Goal: Task Accomplishment & Management: Manage account settings

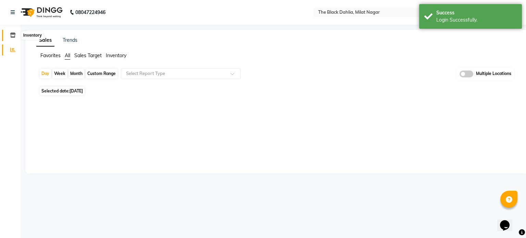
click at [13, 36] on icon at bounding box center [13, 35] width 6 height 5
select select
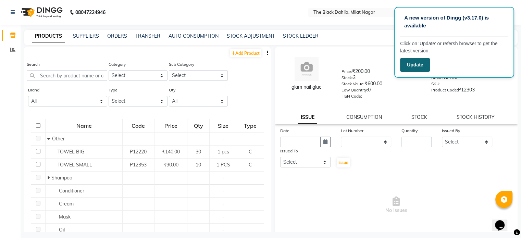
click at [415, 66] on button "Update" at bounding box center [415, 65] width 30 height 14
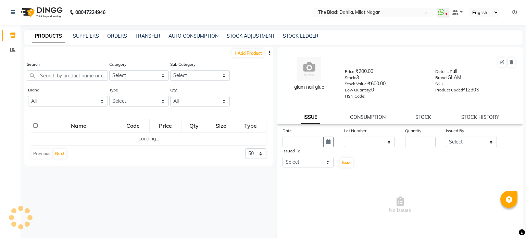
select select
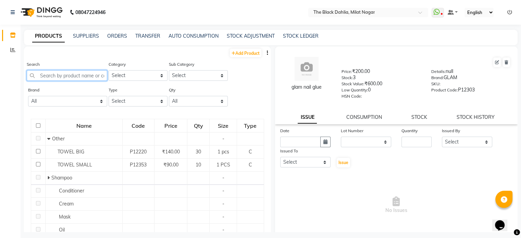
click at [91, 76] on input "text" at bounding box center [67, 75] width 81 height 11
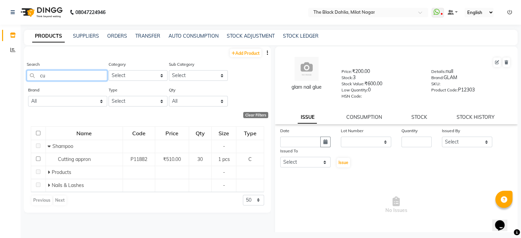
type input "c"
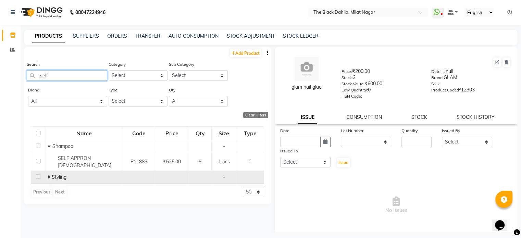
type input "self"
click at [49, 175] on icon at bounding box center [49, 177] width 2 height 5
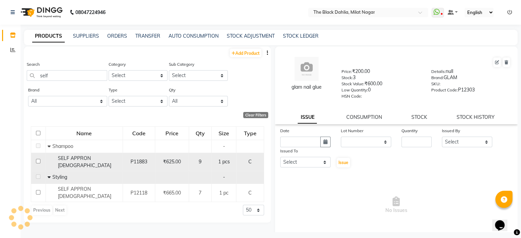
click at [96, 159] on span "SELF APPRON [DEMOGRAPHIC_DATA]" at bounding box center [84, 161] width 53 height 13
select select
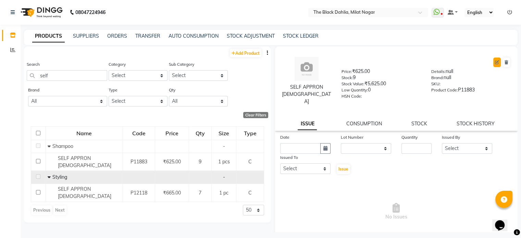
click at [495, 63] on icon at bounding box center [497, 62] width 4 height 4
select select "C"
select select "true"
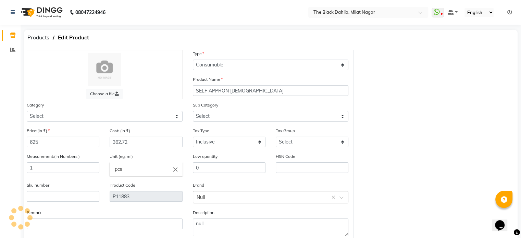
select select "534601100"
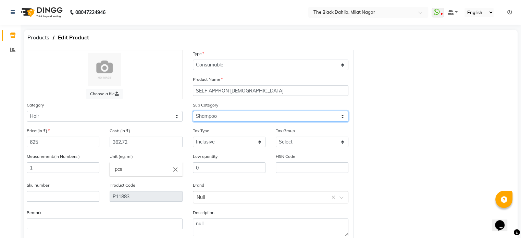
click at [344, 119] on select "Select Shampoo Conditioner Cream Mask Oil Serum Color Appliances Treatment Styl…" at bounding box center [271, 116] width 156 height 11
select select "534601110"
click at [193, 112] on select "Select Shampoo Conditioner Cream Mask Oil Serum Color Appliances Treatment Styl…" at bounding box center [271, 116] width 156 height 11
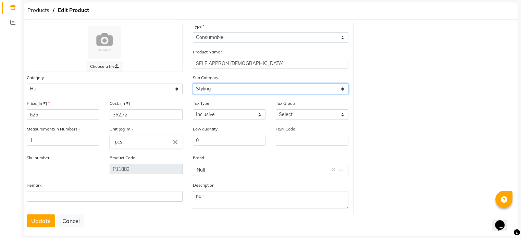
scroll to position [39, 0]
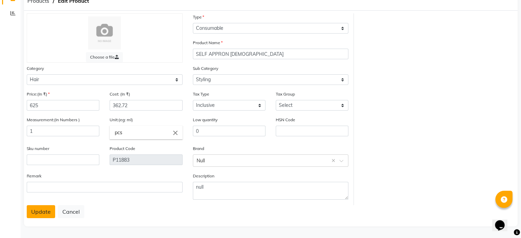
click at [44, 214] on button "Update" at bounding box center [41, 211] width 28 height 13
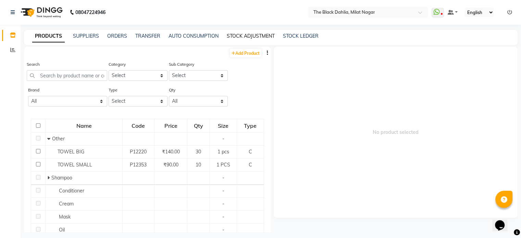
click at [258, 36] on link "STOCK ADJUSTMENT" at bounding box center [251, 36] width 48 height 6
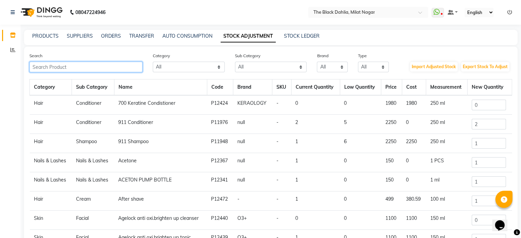
click at [90, 71] on input "text" at bounding box center [85, 67] width 113 height 11
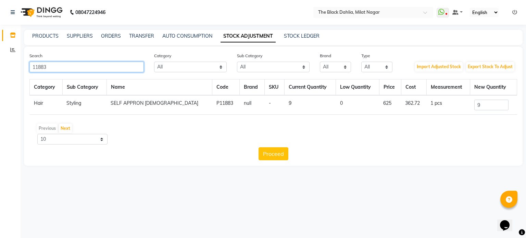
type input "11883"
click at [488, 107] on input "9" at bounding box center [492, 105] width 34 height 11
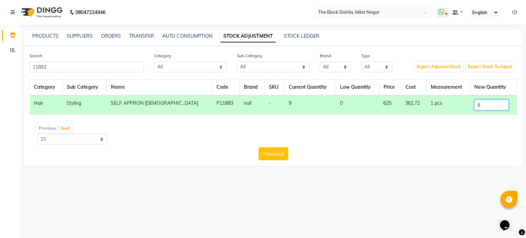
type input "7"
click at [268, 153] on button "Proceed" at bounding box center [274, 153] width 30 height 13
click at [287, 156] on button "Submit" at bounding box center [288, 153] width 27 height 13
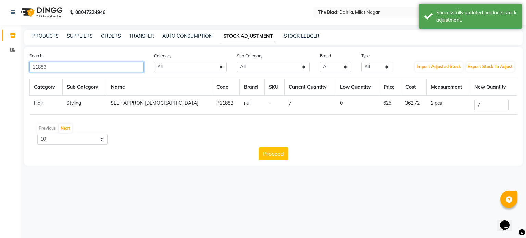
click at [56, 68] on input "11883" at bounding box center [86, 67] width 114 height 11
click at [485, 105] on input "7" at bounding box center [492, 105] width 34 height 11
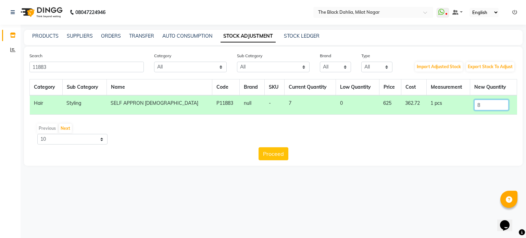
type input "9"
click at [278, 154] on button "Proceed" at bounding box center [274, 153] width 30 height 13
click at [282, 158] on button "Submit" at bounding box center [288, 153] width 27 height 13
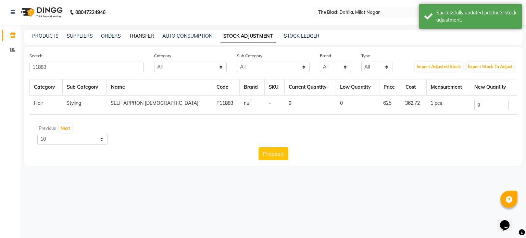
click at [143, 36] on link "TRANSFER" at bounding box center [141, 36] width 25 height 6
select select "sender"
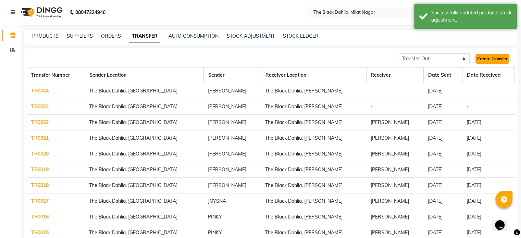
click at [492, 55] on link "Create Transfer" at bounding box center [493, 59] width 34 height 10
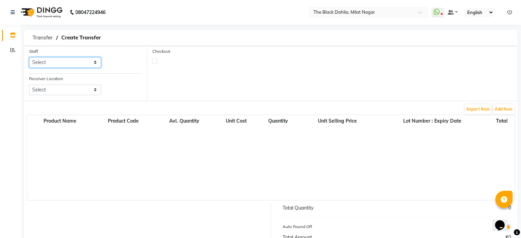
click at [84, 65] on select "Select ALISHA Anam Arman khan Bhagyashree Dr Megha Dr,Muskan Jain FAIZAL FAIZAN…" at bounding box center [65, 62] width 72 height 11
select select "68351"
click at [29, 57] on select "Select ALISHA Anam Arman khan Bhagyashree Dr Megha Dr,Muskan Jain FAIZAL FAIZAN…" at bounding box center [65, 62] width 72 height 11
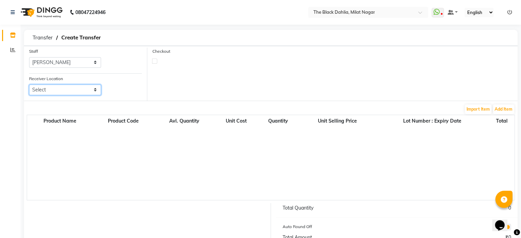
click at [78, 93] on select "Select The Black Dahlia, Andheri West" at bounding box center [65, 90] width 72 height 11
select select "2215"
click at [29, 85] on select "Select The Black Dahlia, Andheri West" at bounding box center [65, 90] width 72 height 11
click at [499, 109] on button "Add Item" at bounding box center [503, 109] width 21 height 10
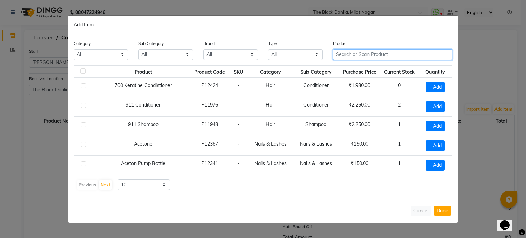
click at [353, 52] on input "text" at bounding box center [393, 54] width 120 height 11
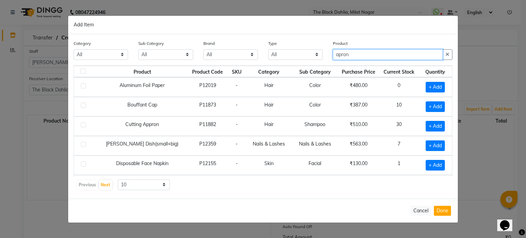
type input "apron"
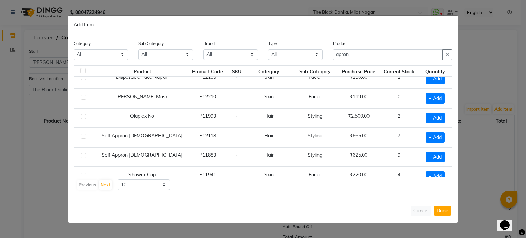
scroll to position [93, 0]
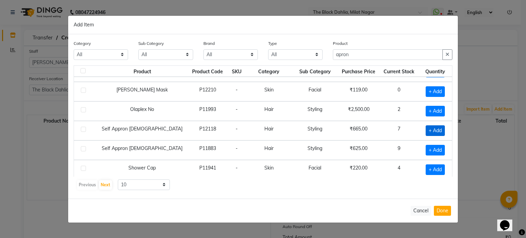
click at [430, 127] on span "+ Add" at bounding box center [435, 130] width 19 height 11
checkbox input "true"
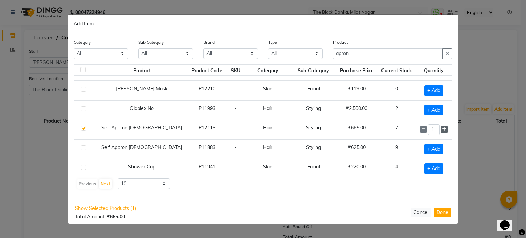
click at [442, 129] on icon at bounding box center [444, 129] width 4 height 5
type input "2"
click at [432, 148] on span "+ Add" at bounding box center [434, 149] width 19 height 11
checkbox input "true"
click at [442, 147] on icon at bounding box center [444, 148] width 4 height 5
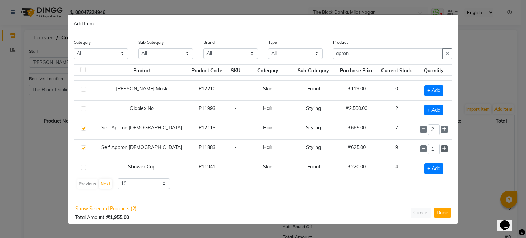
type input "2"
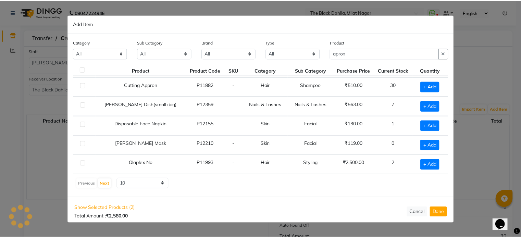
scroll to position [0, 0]
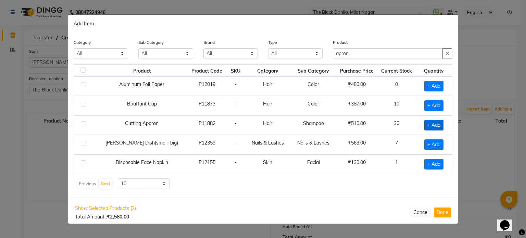
click at [428, 125] on span "+ Add" at bounding box center [434, 125] width 19 height 11
checkbox input "true"
click at [442, 126] on icon at bounding box center [444, 124] width 4 height 5
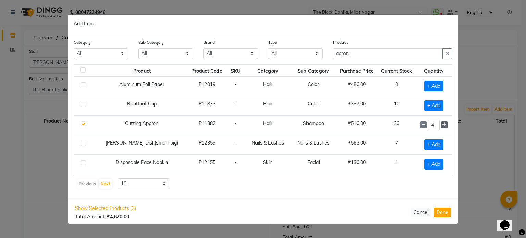
click at [442, 126] on icon at bounding box center [444, 124] width 4 height 5
type input "5"
click at [354, 53] on input "apron" at bounding box center [388, 53] width 110 height 11
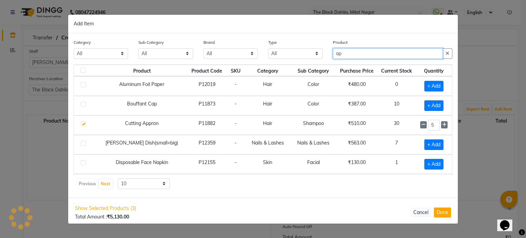
type input "a"
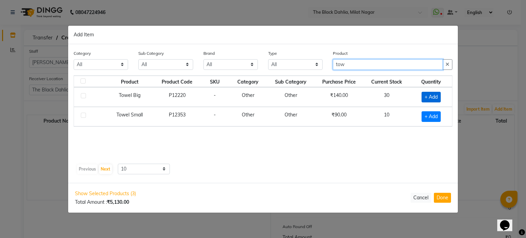
type input "tow"
click at [433, 100] on span "+ Add" at bounding box center [431, 97] width 19 height 11
checkbox input "true"
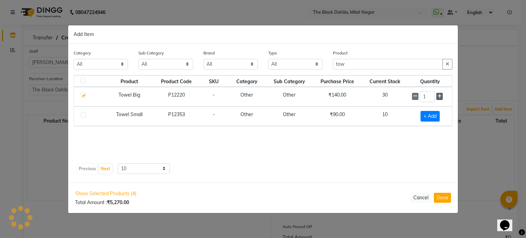
click at [439, 95] on icon at bounding box center [440, 96] width 4 height 5
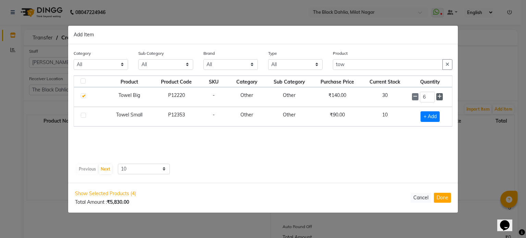
click at [439, 95] on icon at bounding box center [440, 96] width 4 height 5
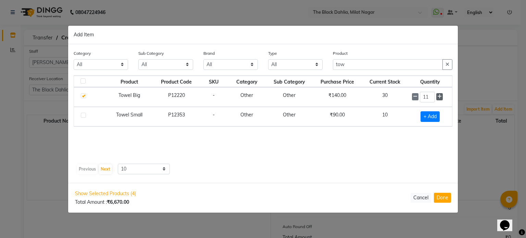
click at [439, 95] on icon at bounding box center [440, 96] width 4 height 5
type input "15"
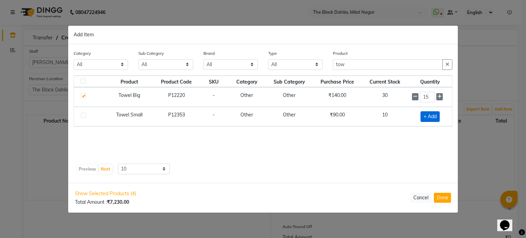
click at [431, 116] on span "+ Add" at bounding box center [430, 116] width 19 height 11
checkbox input "true"
click at [440, 115] on icon at bounding box center [440, 115] width 4 height 5
click at [440, 115] on icon at bounding box center [440, 116] width 4 height 5
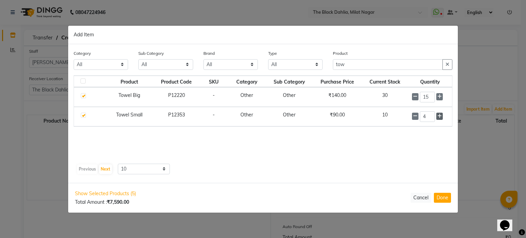
click at [440, 115] on icon at bounding box center [440, 116] width 4 height 5
type input "5"
click at [445, 200] on button "Done" at bounding box center [442, 198] width 17 height 10
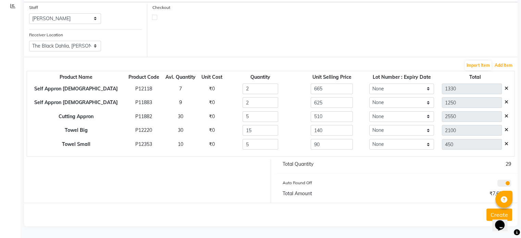
scroll to position [45, 0]
click at [491, 211] on button "Create" at bounding box center [500, 215] width 26 height 12
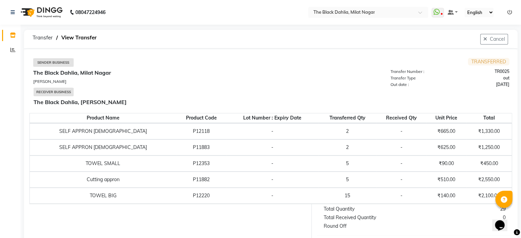
scroll to position [14, 0]
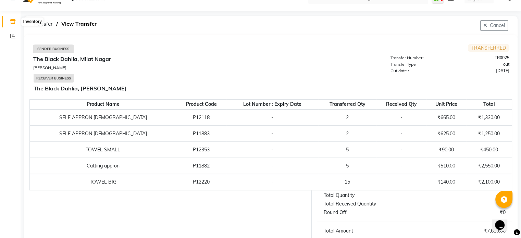
click at [15, 24] on span at bounding box center [13, 22] width 12 height 8
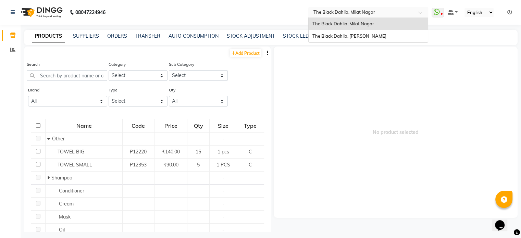
click at [420, 12] on span at bounding box center [422, 14] width 9 height 7
click at [388, 35] on div "The Black Dahlia, Andheri West" at bounding box center [368, 36] width 119 height 12
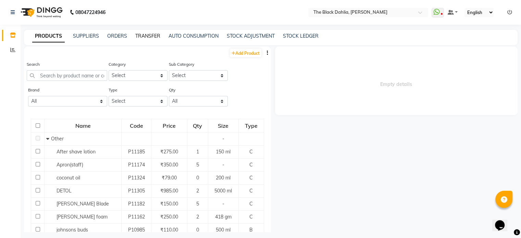
click at [137, 35] on link "TRANSFER" at bounding box center [147, 36] width 25 height 6
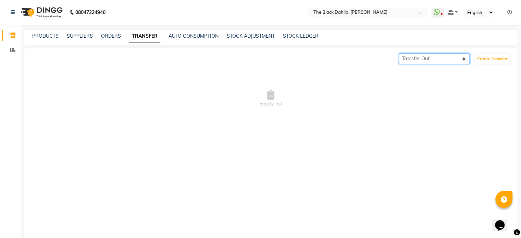
click at [464, 60] on select "Transfer In Transfer Out" at bounding box center [434, 58] width 71 height 11
select select "receiving"
click at [399, 53] on select "Transfer In Transfer Out" at bounding box center [434, 58] width 71 height 11
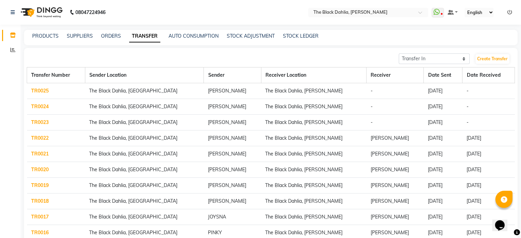
click at [41, 91] on link "TR0025" at bounding box center [39, 91] width 17 height 6
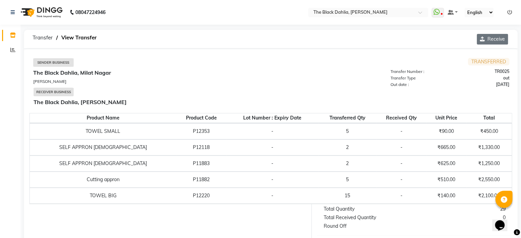
click at [497, 36] on button "Receive" at bounding box center [492, 39] width 31 height 11
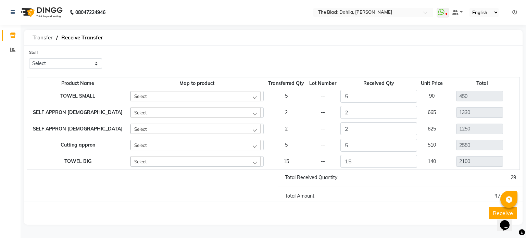
click at [494, 213] on button "Receive" at bounding box center [503, 213] width 28 height 12
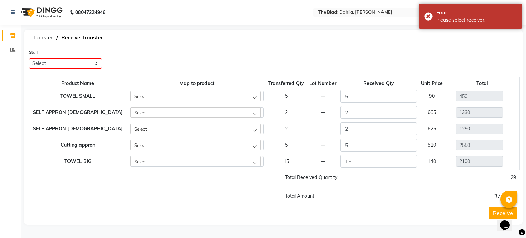
click at [418, 212] on div "Receive" at bounding box center [273, 213] width 499 height 24
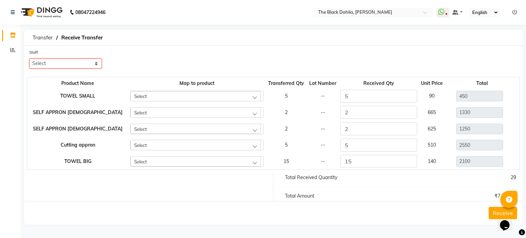
click at [440, 52] on div "Staff Select Alisha Armaan Bhagyashree Branch 2 Faisal Farid Iqra khan Javed Jo…" at bounding box center [273, 62] width 499 height 26
click at [96, 66] on select "Select Alisha Armaan Bhagyashree Branch 2 Faisal Farid Iqra khan Javed Joysna J…" at bounding box center [65, 63] width 73 height 11
select select "63280"
click at [29, 59] on select "Select Alisha Armaan Bhagyashree Branch 2 Faisal Farid Iqra khan Javed Joysna J…" at bounding box center [65, 63] width 73 height 11
click at [492, 211] on button "Receive" at bounding box center [503, 213] width 28 height 12
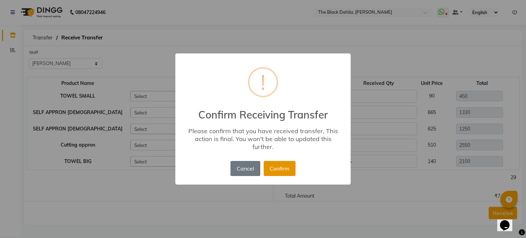
click at [283, 172] on button "Confirm" at bounding box center [280, 168] width 32 height 15
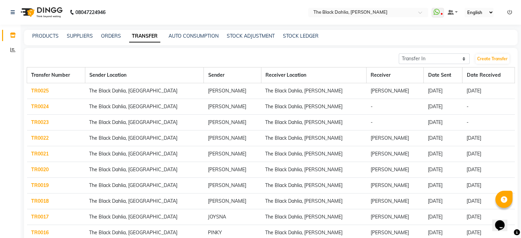
click at [41, 106] on link "TR0024" at bounding box center [39, 106] width 17 height 6
click at [42, 104] on link "TR0024" at bounding box center [39, 106] width 17 height 6
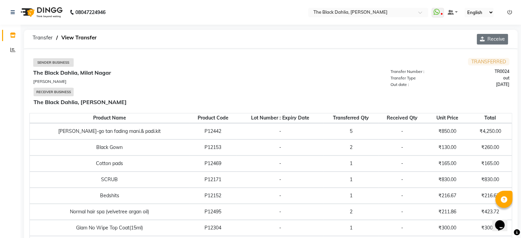
click at [495, 42] on button "Receive" at bounding box center [492, 39] width 31 height 11
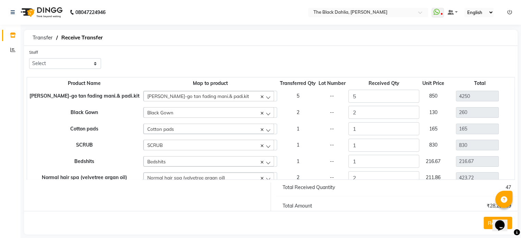
click at [491, 35] on div "Transfer Receive Transfer" at bounding box center [271, 38] width 494 height 16
click at [97, 68] on select "Select Alisha Armaan Bhagyashree Branch 2 Faisal Farid Iqra khan Javed Joysna J…" at bounding box center [65, 63] width 72 height 11
select select "63280"
click at [29, 59] on select "Select Alisha Armaan Bhagyashree Branch 2 Faisal Farid Iqra khan Javed Joysna J…" at bounding box center [65, 63] width 72 height 11
click at [489, 221] on button "Receive" at bounding box center [498, 223] width 28 height 12
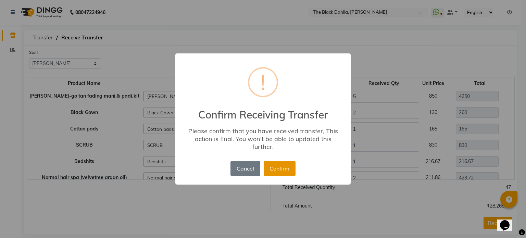
click at [290, 173] on button "Confirm" at bounding box center [280, 168] width 32 height 15
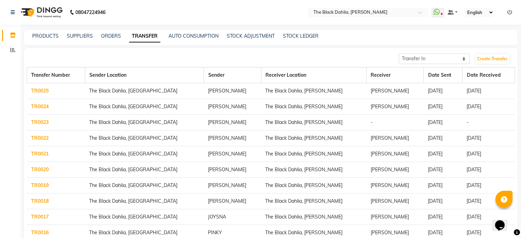
click at [33, 123] on link "TR0023" at bounding box center [39, 122] width 17 height 6
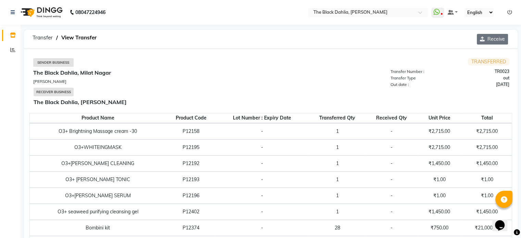
click at [495, 41] on button "Receive" at bounding box center [492, 39] width 31 height 11
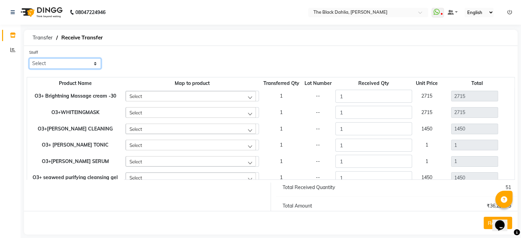
click at [92, 66] on select "Select Alisha Armaan Bhagyashree Branch 2 Faisal Farid Iqra khan Javed Joysna J…" at bounding box center [65, 63] width 72 height 11
select select "63280"
click at [29, 59] on select "Select Alisha Armaan Bhagyashree Branch 2 Faisal Farid Iqra khan Javed Joysna J…" at bounding box center [65, 63] width 72 height 11
click at [487, 223] on button "Receive" at bounding box center [498, 223] width 28 height 12
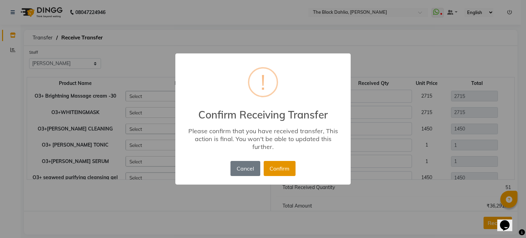
click at [283, 171] on button "Confirm" at bounding box center [280, 168] width 32 height 15
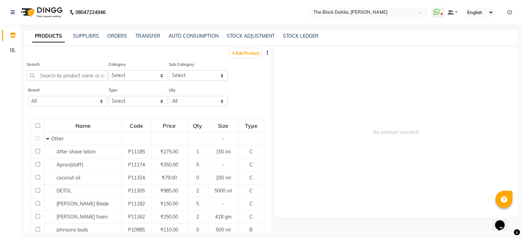
click at [267, 53] on icon "button" at bounding box center [267, 52] width 1 height 5
click at [230, 54] on div "IMPORT" at bounding box center [235, 53] width 31 height 9
click at [267, 52] on icon "button" at bounding box center [267, 52] width 1 height 5
click at [228, 61] on div "EXPORT" at bounding box center [235, 61] width 31 height 9
click at [434, 79] on span "No product selected" at bounding box center [396, 132] width 244 height 171
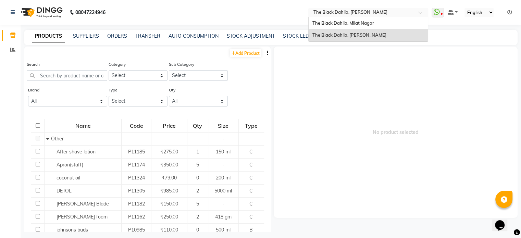
click at [421, 12] on span at bounding box center [422, 14] width 9 height 7
click at [364, 24] on span "The Black Dahlia, Milat Nagar" at bounding box center [343, 22] width 62 height 5
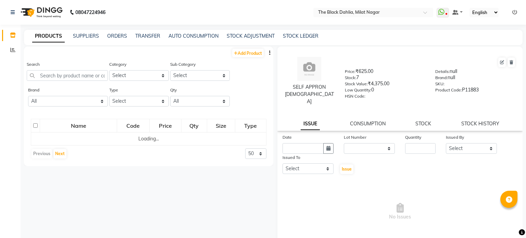
select select
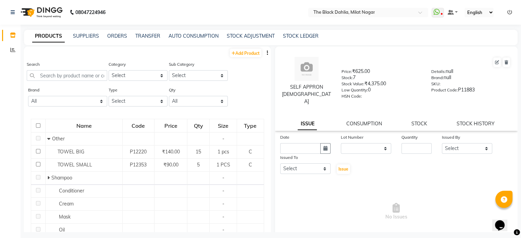
click at [264, 54] on button "button" at bounding box center [267, 52] width 7 height 7
click at [239, 57] on div "EXPORT" at bounding box center [240, 57] width 22 height 9
